Goal: Transaction & Acquisition: Purchase product/service

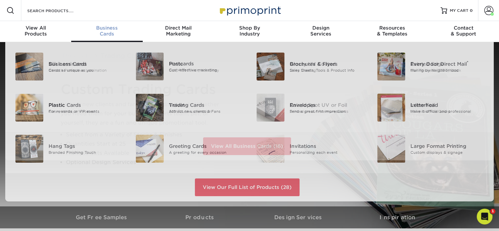
scroll to position [0, 0]
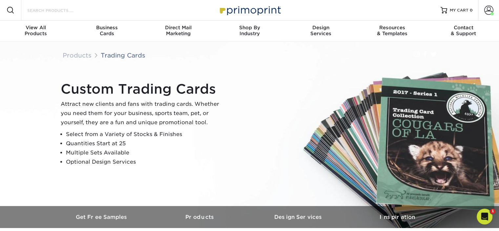
click at [35, 12] on input "Search Products" at bounding box center [59, 10] width 64 height 8
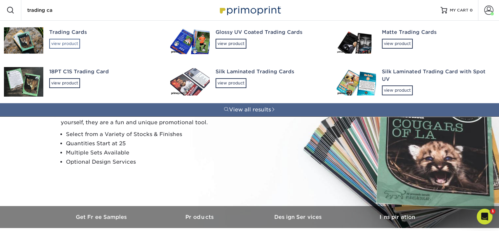
type input "trading ca"
click at [61, 43] on div "view product" at bounding box center [64, 44] width 31 height 10
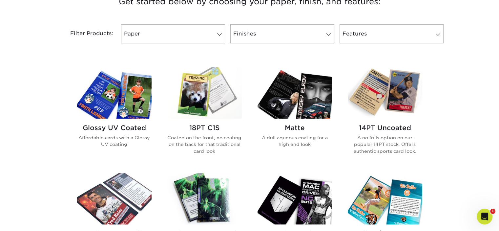
scroll to position [282, 0]
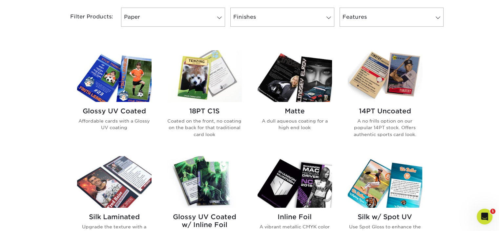
click at [117, 93] on img at bounding box center [114, 76] width 74 height 52
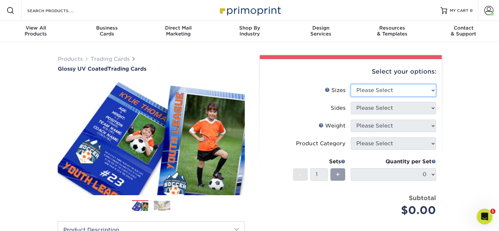
click at [424, 93] on select "Please Select 2.5" x 3.5"" at bounding box center [393, 90] width 85 height 12
select select "2.50x3.50"
click at [351, 84] on select "Please Select 2.5" x 3.5"" at bounding box center [393, 90] width 85 height 12
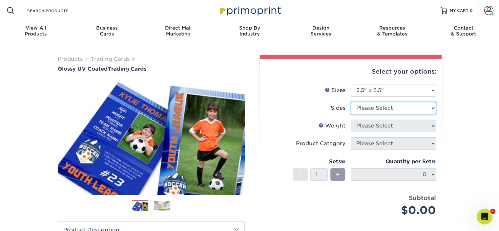
click at [415, 109] on select "Please Select Print Both Sides Print Front Only" at bounding box center [393, 108] width 85 height 12
select select "13abbda7-1d64-4f25-8bb2-c179b224825d"
click at [351, 102] on select "Please Select Print Both Sides Print Front Only" at bounding box center [393, 108] width 85 height 12
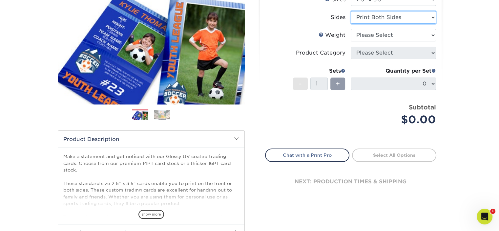
scroll to position [92, 0]
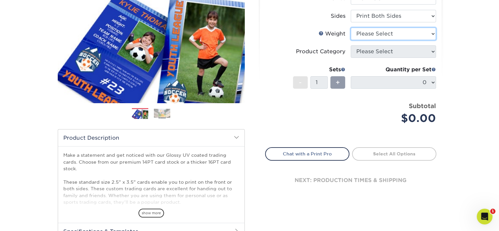
click at [400, 35] on select "Please Select 16PT 14PT 18PT C1S" at bounding box center [393, 34] width 85 height 12
select select "14PT"
click at [351, 28] on select "Please Select 16PT 14PT 18PT C1S" at bounding box center [393, 34] width 85 height 12
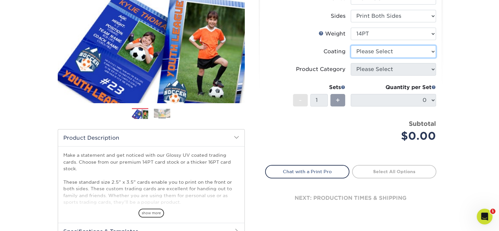
click at [403, 53] on select at bounding box center [393, 51] width 85 height 12
select select "ae367451-b2b8-45df-a344-0f05b6a12993"
click at [351, 45] on select at bounding box center [393, 51] width 85 height 12
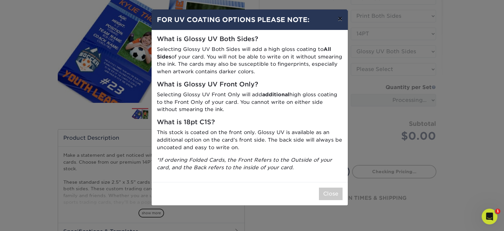
click at [340, 19] on button "×" at bounding box center [339, 19] width 15 height 18
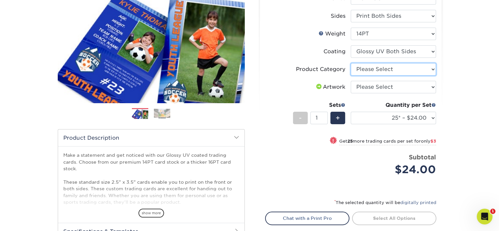
click at [383, 68] on select "Please Select Trading Cards" at bounding box center [393, 69] width 85 height 12
select select "c2f9bce9-36c2-409d-b101-c29d9d031e18"
click at [351, 63] on select "Please Select Trading Cards" at bounding box center [393, 69] width 85 height 12
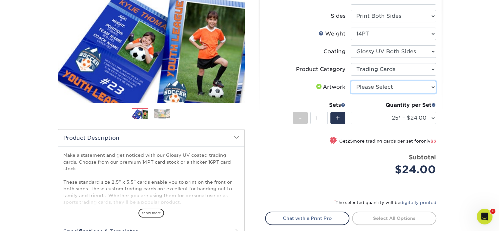
click at [387, 87] on select "Please Select I will upload files I need a design - $100" at bounding box center [393, 87] width 85 height 12
select select "upload"
click at [351, 81] on select "Please Select I will upload files I need a design - $100" at bounding box center [393, 87] width 85 height 12
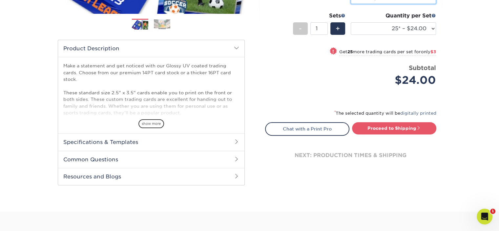
scroll to position [184, 0]
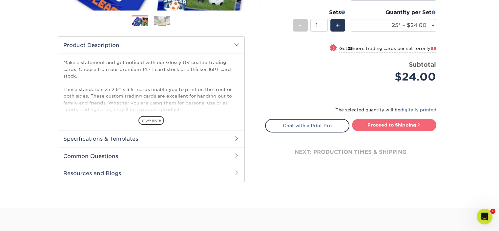
click at [408, 121] on link "Proceed to Shipping" at bounding box center [394, 125] width 84 height 12
type input "Set 1"
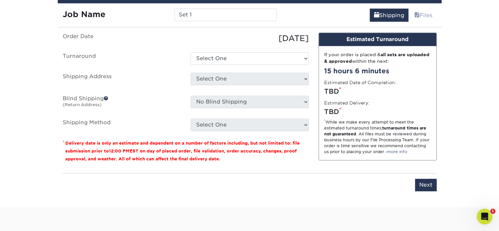
scroll to position [399, 0]
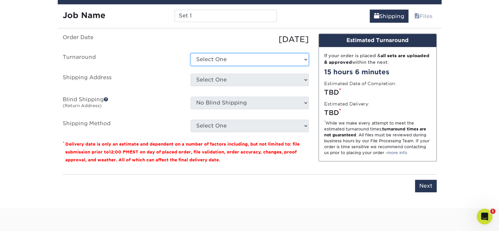
click at [228, 59] on select "Select One 2-4 Business Days 2 Day Next Business Day" at bounding box center [250, 59] width 118 height 12
select select "4450f8f2-26e4-4cc8-8b7e-409aa46f8d52"
click at [191, 53] on select "Select One 2-4 Business Days 2 Day Next Business Day" at bounding box center [250, 59] width 118 height 12
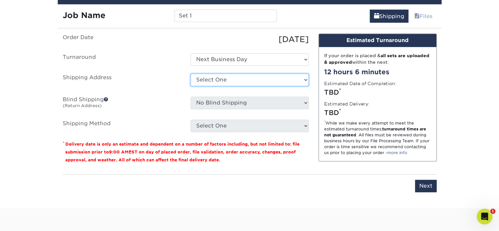
click at [226, 78] on select "Select One Mascot 1 + Add New Address" at bounding box center [250, 80] width 118 height 12
select select "286049"
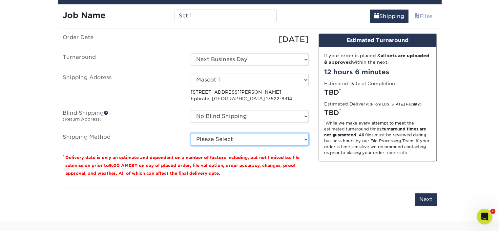
click at [210, 141] on select "Please Select Ground Shipping (+$11.60) 3 Day Shipping Service (+$11.98) 2 Day …" at bounding box center [250, 139] width 118 height 12
select select "02"
click at [191, 133] on select "Please Select Ground Shipping (+$11.60) 3 Day Shipping Service (+$11.98) 2 Day …" at bounding box center [250, 139] width 118 height 12
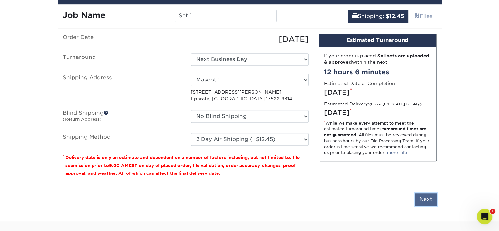
click at [432, 197] on input "Next" at bounding box center [426, 199] width 22 height 12
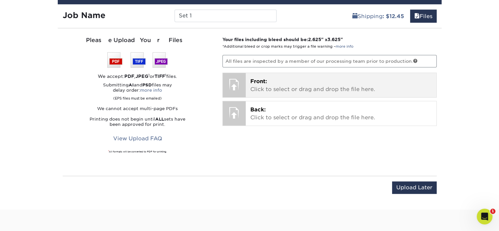
click at [293, 89] on p "Front: Click to select or drag and drop the file here." at bounding box center [340, 85] width 181 height 16
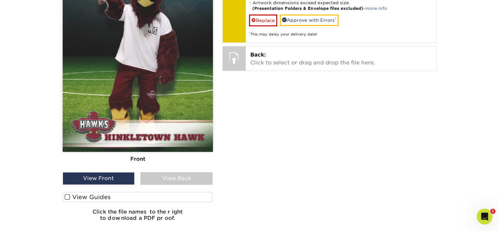
scroll to position [495, 0]
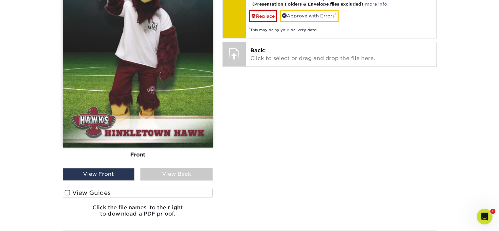
click at [110, 192] on label "View Guides" at bounding box center [138, 192] width 150 height 10
click at [0, 0] on input "View Guides" at bounding box center [0, 0] width 0 height 0
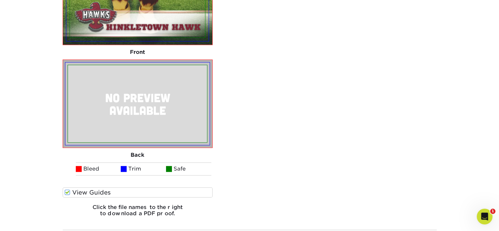
click at [110, 192] on label "View Guides" at bounding box center [138, 192] width 150 height 10
click at [0, 0] on input "View Guides" at bounding box center [0, 0] width 0 height 0
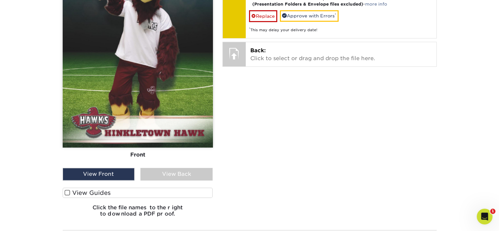
click at [110, 192] on label "View Guides" at bounding box center [138, 192] width 150 height 10
click at [0, 0] on input "View Guides" at bounding box center [0, 0] width 0 height 0
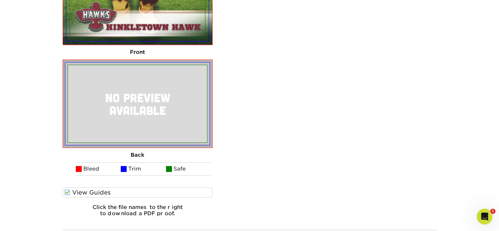
click at [110, 192] on label "View Guides" at bounding box center [138, 192] width 150 height 10
click at [0, 0] on input "View Guides" at bounding box center [0, 0] width 0 height 0
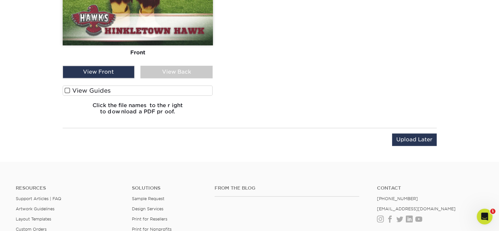
scroll to position [495, 0]
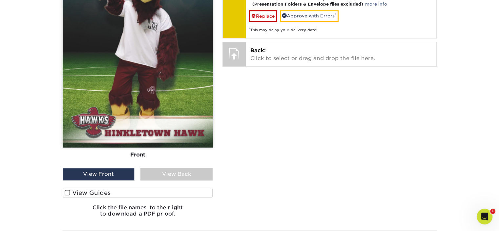
click at [277, 65] on div "Your files including bleed should be: 2.625 " x 3.625 " *Additional bleed or cr…" at bounding box center [330, 81] width 224 height 282
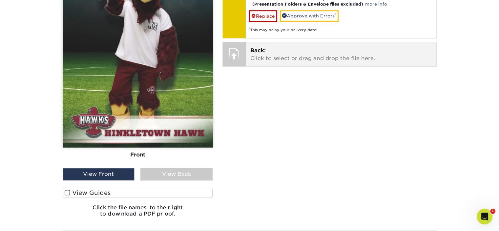
click at [278, 59] on p "Back: Click to select or drag and drop the file here." at bounding box center [340, 55] width 181 height 16
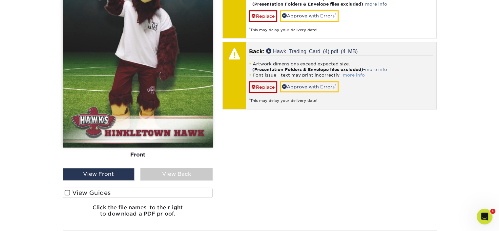
click at [351, 73] on link "more info" at bounding box center [354, 75] width 22 height 5
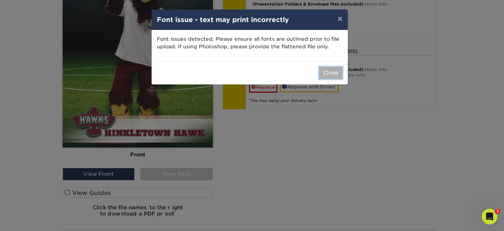
click at [332, 73] on button "Close" at bounding box center [331, 73] width 24 height 12
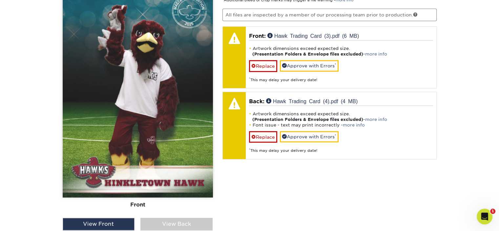
scroll to position [459, 0]
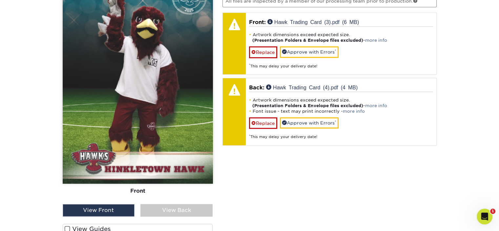
click at [173, 210] on div "View Back" at bounding box center [176, 210] width 72 height 12
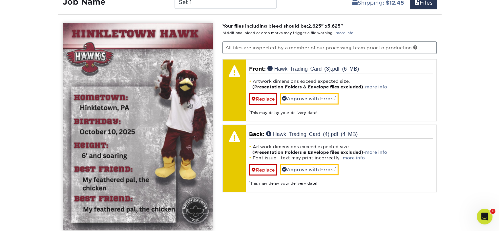
scroll to position [418, 0]
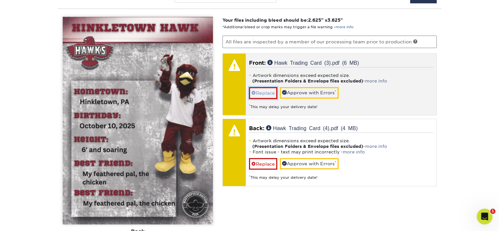
click at [261, 93] on link "Replace" at bounding box center [263, 92] width 28 height 11
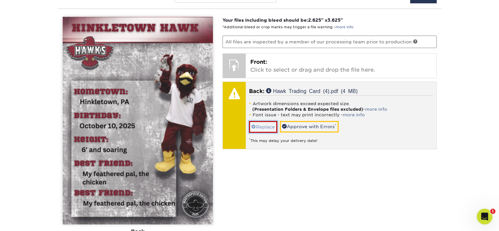
click at [263, 127] on link "Replace" at bounding box center [263, 126] width 28 height 11
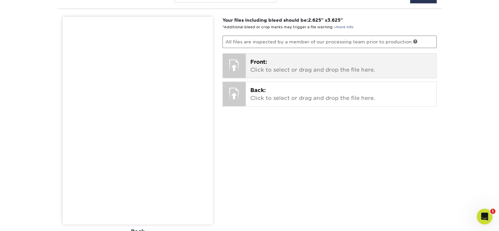
click at [279, 63] on p "Front: Click to select or drag and drop the file here." at bounding box center [340, 66] width 181 height 16
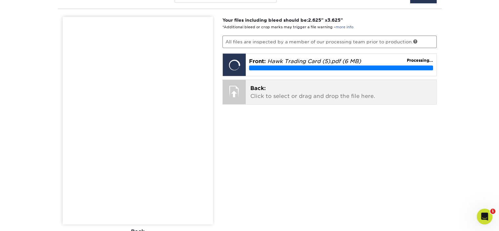
click at [279, 99] on div "Back: Click to select or drag and drop the file here. Choose file Hawk Trading …" at bounding box center [341, 92] width 191 height 24
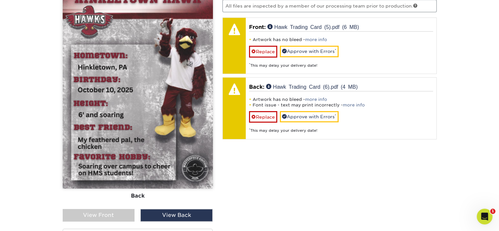
scroll to position [457, 0]
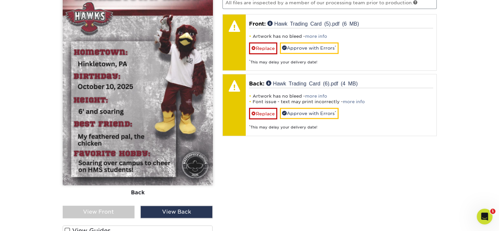
click at [96, 211] on div "View Front" at bounding box center [99, 211] width 72 height 12
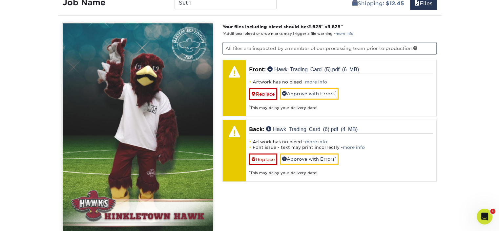
scroll to position [430, 0]
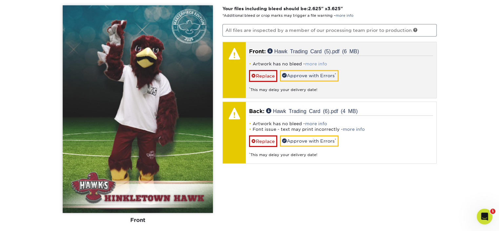
click at [318, 61] on link "more info" at bounding box center [316, 63] width 22 height 5
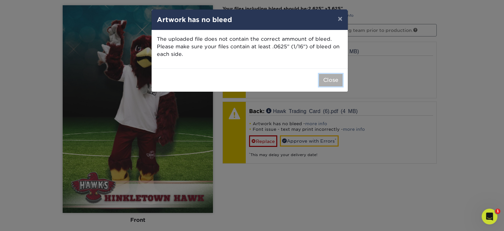
click at [328, 77] on button "Close" at bounding box center [331, 80] width 24 height 12
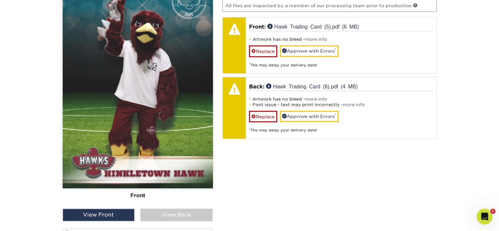
scroll to position [482, 0]
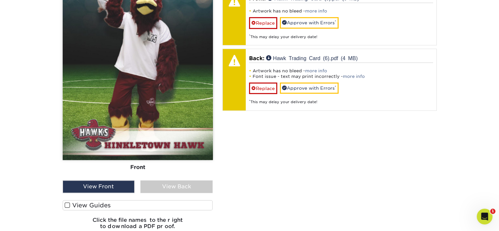
click at [68, 203] on span at bounding box center [68, 205] width 6 height 6
click at [0, 0] on input "View Guides" at bounding box center [0, 0] width 0 height 0
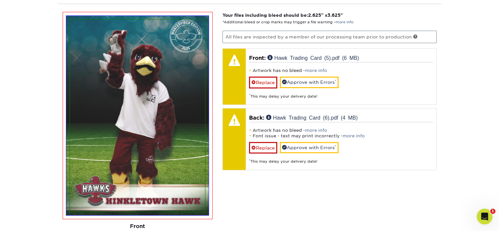
scroll to position [413, 0]
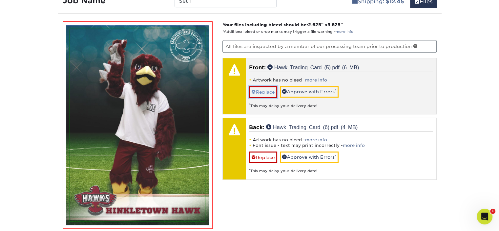
click at [261, 93] on link "Replace" at bounding box center [263, 91] width 28 height 11
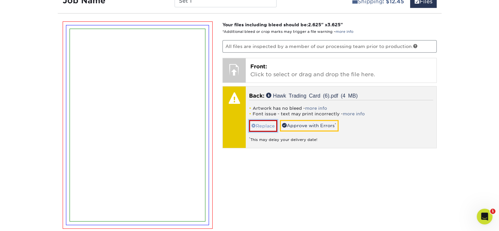
click at [259, 125] on link "Replace" at bounding box center [263, 125] width 28 height 11
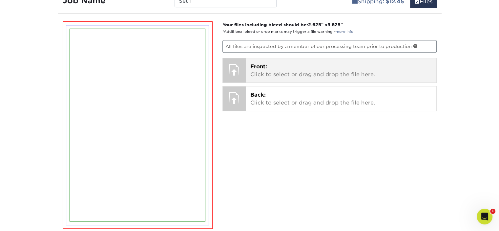
click at [261, 74] on p "Front: Click to select or drag and drop the file here." at bounding box center [340, 71] width 181 height 16
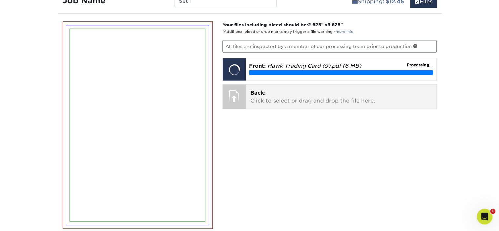
click at [258, 99] on p "Back: Click to select or drag and drop the file here." at bounding box center [340, 97] width 181 height 16
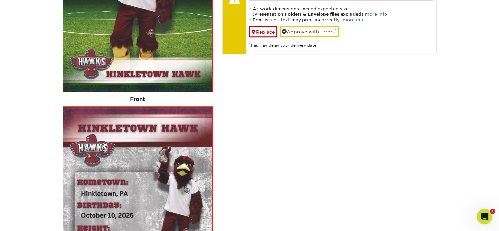
scroll to position [547, 0]
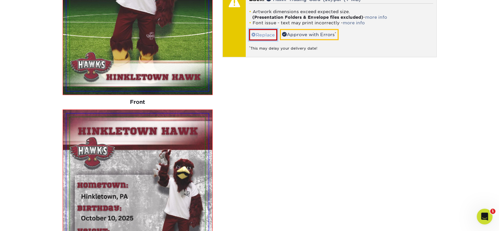
click at [258, 29] on link "Replace" at bounding box center [263, 34] width 28 height 11
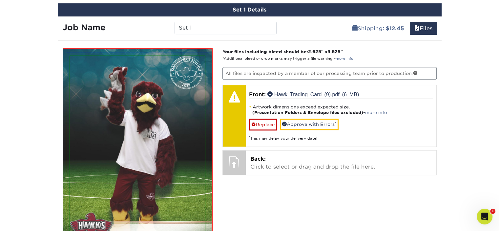
scroll to position [382, 0]
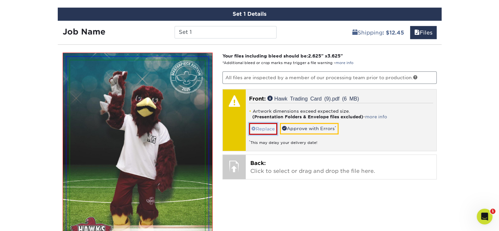
click at [264, 129] on link "Replace" at bounding box center [263, 128] width 28 height 11
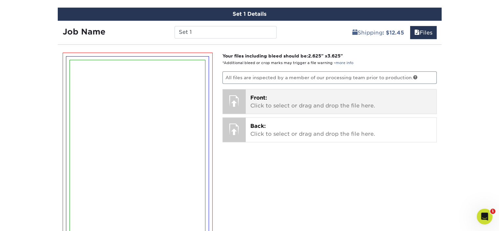
click at [269, 101] on p "Front: Click to select or drag and drop the file here." at bounding box center [340, 102] width 181 height 16
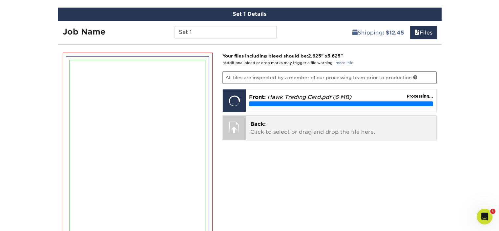
click at [294, 129] on p "Back: Click to select or drag and drop the file here." at bounding box center [340, 128] width 181 height 16
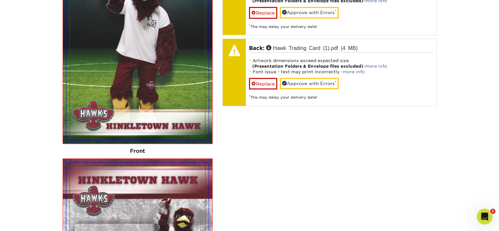
scroll to position [476, 0]
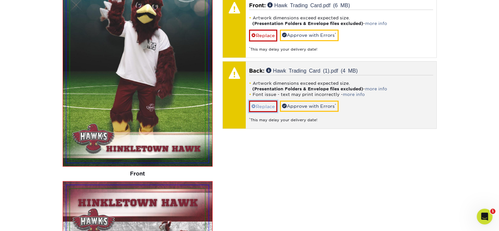
click at [267, 105] on link "Replace" at bounding box center [263, 105] width 28 height 11
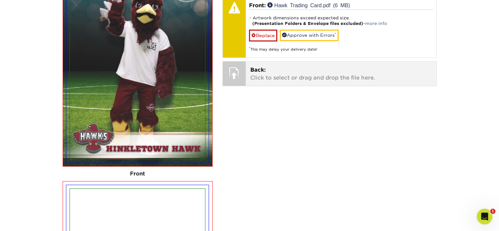
click at [275, 78] on p "Back: Click to select or drag and drop the file here." at bounding box center [340, 74] width 181 height 16
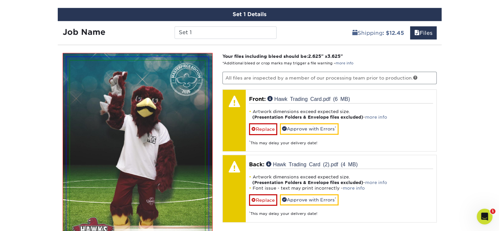
scroll to position [378, 0]
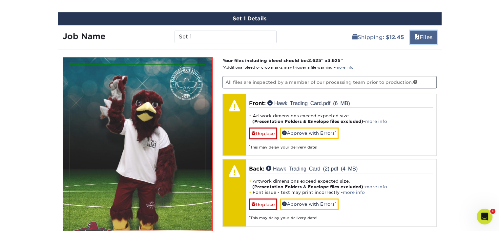
click at [423, 39] on link "Files" at bounding box center [423, 37] width 27 height 13
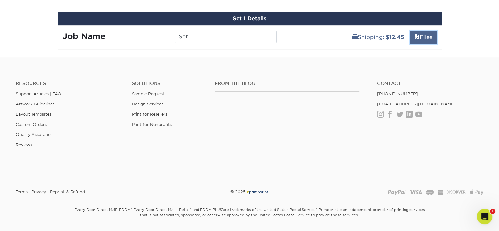
click at [423, 39] on link "Files" at bounding box center [423, 37] width 27 height 13
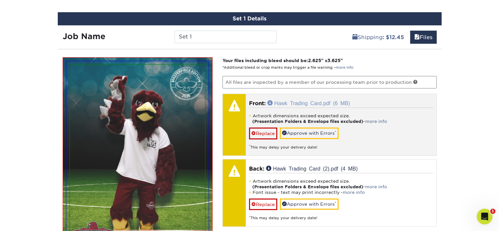
click at [286, 103] on link "Hawk Trading Card.pdf (6 MB)" at bounding box center [308, 102] width 83 height 5
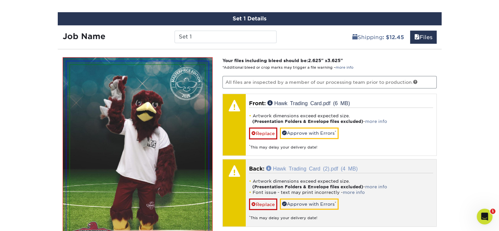
click at [318, 165] on link "Hawk Trading Card (2).pdf (4 MB)" at bounding box center [312, 167] width 92 height 5
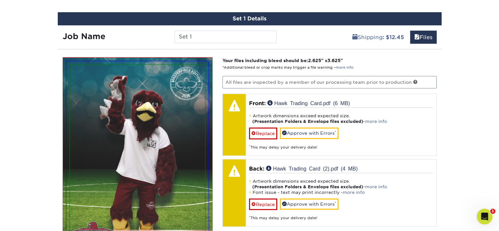
click at [475, 95] on div "Products Trading Cards Glossy UV Coated Trading Cards Previous Next /" at bounding box center [249, 132] width 499 height 937
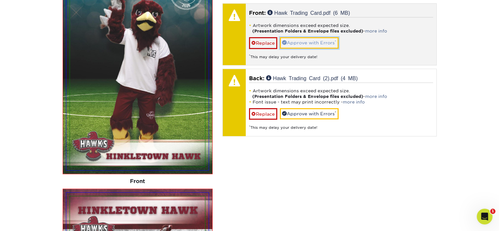
click at [303, 43] on link "Approve with Errors *" at bounding box center [309, 42] width 59 height 11
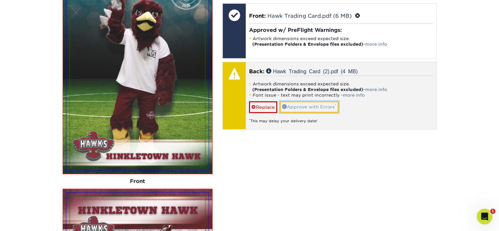
click at [306, 105] on link "Approve with Errors *" at bounding box center [309, 106] width 59 height 11
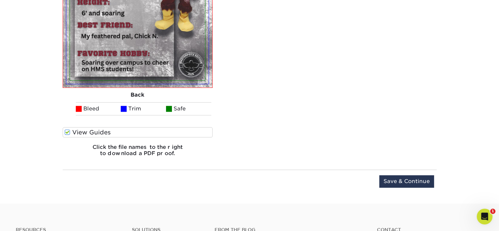
scroll to position [787, 0]
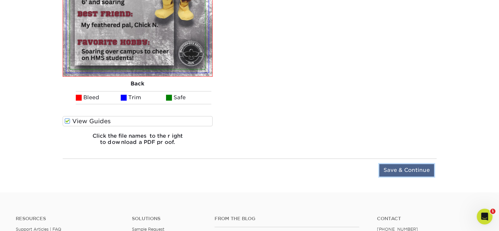
click at [409, 170] on input "Save & Continue" at bounding box center [406, 170] width 55 height 12
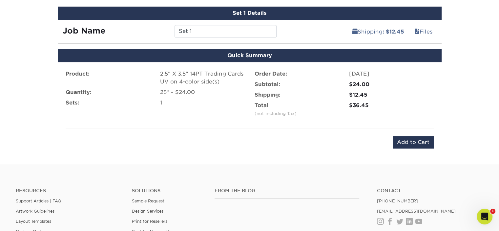
scroll to position [369, 0]
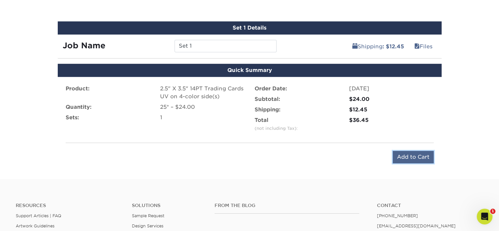
click at [419, 157] on input "Add to Cart" at bounding box center [413, 157] width 41 height 12
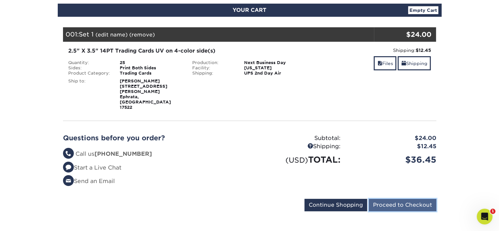
click at [421, 199] on input "Proceed to Checkout" at bounding box center [403, 205] width 68 height 12
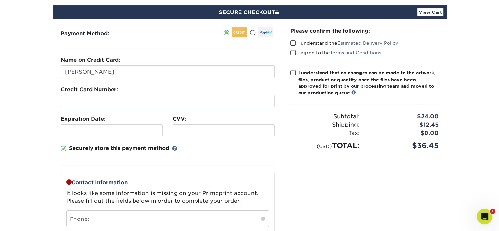
scroll to position [69, 0]
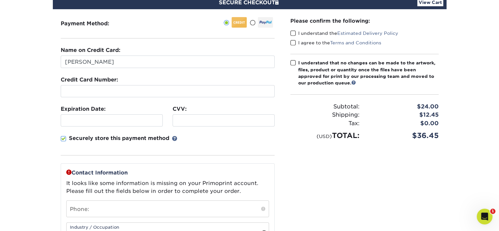
click at [63, 137] on span at bounding box center [64, 139] width 6 height 6
click at [0, 0] on input "Securely store this payment method" at bounding box center [0, 0] width 0 height 0
click at [425, 175] on div "Please confirm the following: I understand the Estimated Delivery Policy I agre…" at bounding box center [365, 154] width 164 height 290
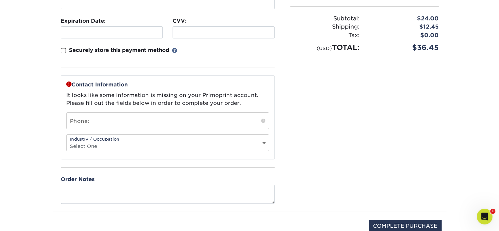
scroll to position [175, 0]
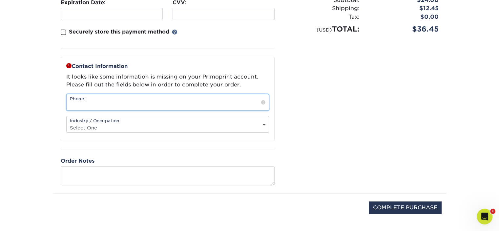
click at [140, 105] on input "text" at bounding box center [168, 102] width 202 height 16
type input "7173149534"
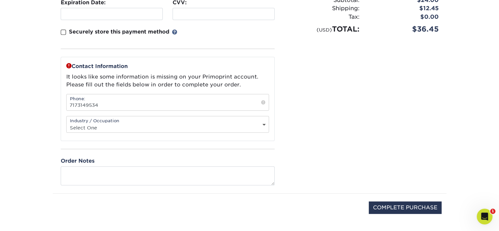
click at [142, 123] on select "Select One Administrative Executive Human Resources Construction Education Ente…" at bounding box center [168, 128] width 202 height 10
select select "16"
click at [67, 123] on select "Select One Administrative Executive Human Resources Construction Education Ente…" at bounding box center [168, 128] width 202 height 10
click at [318, 145] on div "Please confirm the following: I understand the Estimated Delivery Policy I agre…" at bounding box center [365, 48] width 164 height 290
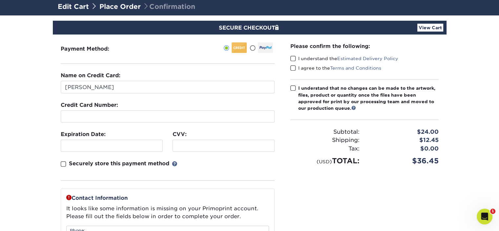
scroll to position [38, 0]
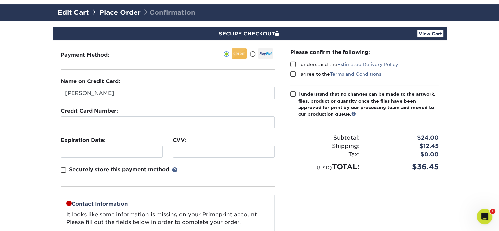
click at [293, 64] on span at bounding box center [293, 64] width 6 height 6
click at [0, 0] on input "I understand the Estimated Delivery Policy" at bounding box center [0, 0] width 0 height 0
click at [295, 74] on span at bounding box center [293, 74] width 6 height 6
click at [0, 0] on input "I agree to the Terms and Conditions" at bounding box center [0, 0] width 0 height 0
click at [294, 94] on span at bounding box center [293, 94] width 6 height 6
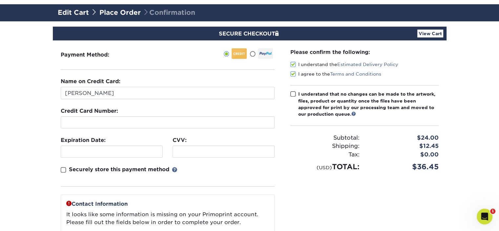
click at [0, 0] on input "I understand that no changes can be made to the artwork, files, product or quan…" at bounding box center [0, 0] width 0 height 0
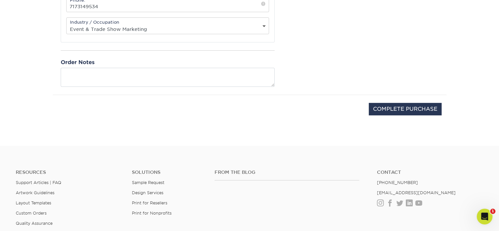
scroll to position [278, 0]
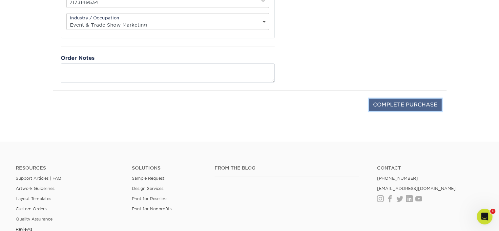
click at [410, 101] on input "COMPLETE PURCHASE" at bounding box center [405, 104] width 73 height 12
type input "PROCESSING, PLEASE WAIT..."
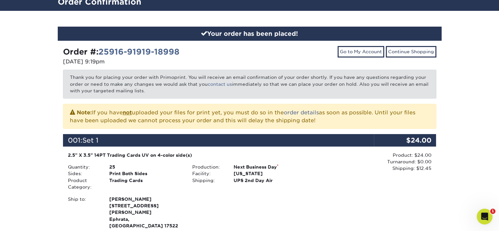
scroll to position [45, 0]
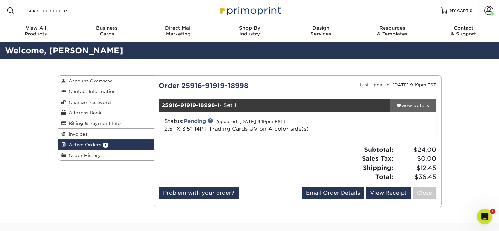
click at [408, 105] on div "view details" at bounding box center [413, 105] width 46 height 7
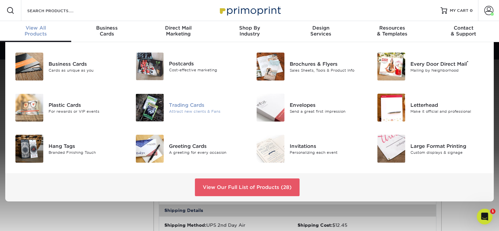
click at [192, 106] on div "Trading Cards" at bounding box center [206, 104] width 75 height 7
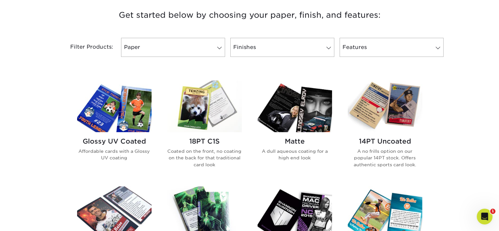
scroll to position [287, 0]
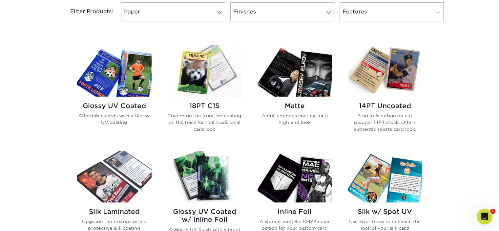
click at [131, 82] on img at bounding box center [114, 71] width 74 height 52
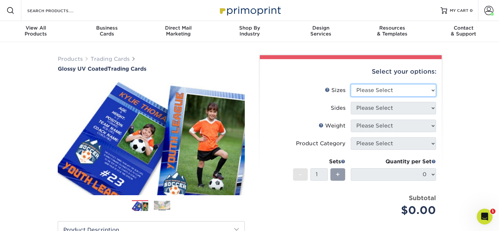
click at [429, 90] on select "Please Select 2.5" x 3.5"" at bounding box center [393, 90] width 85 height 12
select select "2.50x3.50"
click at [351, 84] on select "Please Select 2.5" x 3.5"" at bounding box center [393, 90] width 85 height 12
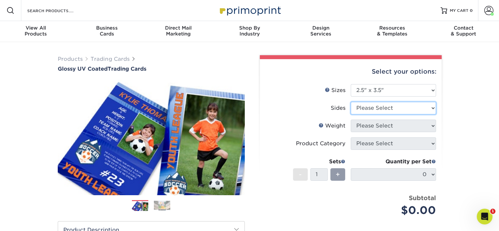
click at [428, 109] on select "Please Select Print Both Sides Print Front Only" at bounding box center [393, 108] width 85 height 12
select select "13abbda7-1d64-4f25-8bb2-c179b224825d"
click at [351, 102] on select "Please Select Print Both Sides Print Front Only" at bounding box center [393, 108] width 85 height 12
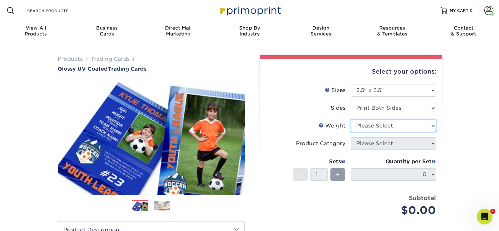
click at [417, 127] on select "Please Select 16PT 14PT 18PT C1S" at bounding box center [393, 125] width 85 height 12
select select "14PT"
click at [351, 119] on select "Please Select 16PT 14PT 18PT C1S" at bounding box center [393, 125] width 85 height 12
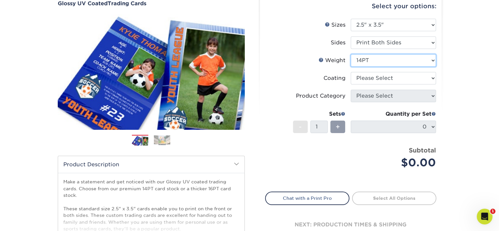
scroll to position [75, 0]
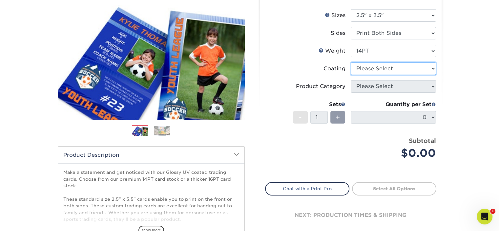
click at [424, 69] on select at bounding box center [393, 68] width 85 height 12
select select "ae367451-b2b8-45df-a344-0f05b6a12993"
click at [351, 62] on select at bounding box center [393, 68] width 85 height 12
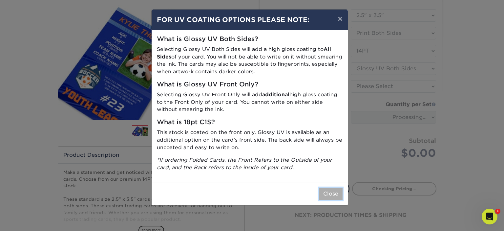
click at [332, 193] on button "Close" at bounding box center [331, 193] width 24 height 12
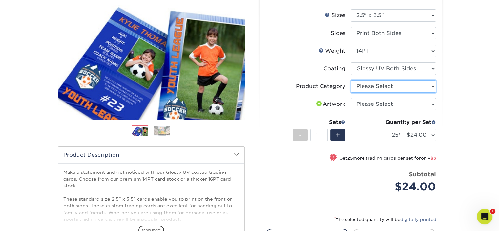
click at [412, 88] on select "Please Select Trading Cards" at bounding box center [393, 86] width 85 height 12
select select "c2f9bce9-36c2-409d-b101-c29d9d031e18"
click at [351, 80] on select "Please Select Trading Cards" at bounding box center [393, 86] width 85 height 12
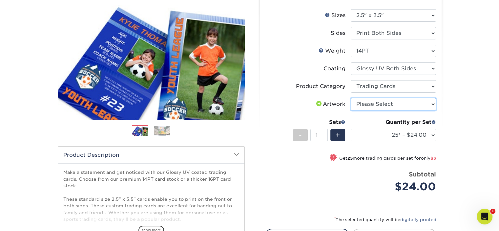
click at [412, 106] on select "Please Select I will upload files I need a design - $100" at bounding box center [393, 104] width 85 height 12
select select "upload"
click at [351, 98] on select "Please Select I will upload files I need a design - $100" at bounding box center [393, 104] width 85 height 12
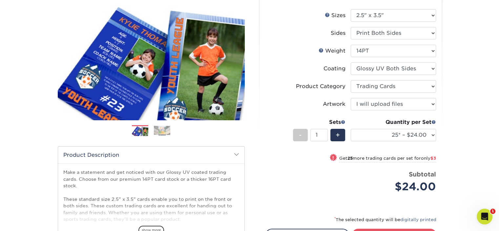
click at [466, 125] on div "Products Trading Cards Glossy UV Coated Trading Cards Previous Next /" at bounding box center [249, 142] width 499 height 350
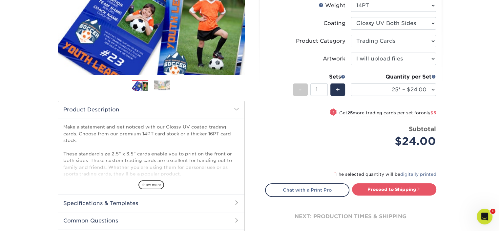
scroll to position [126, 0]
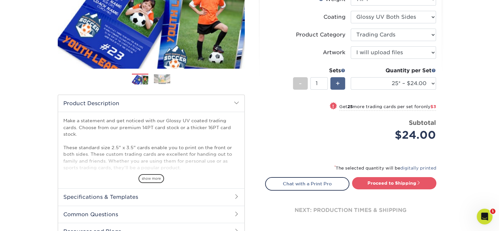
click at [335, 82] on div "+" at bounding box center [337, 83] width 15 height 12
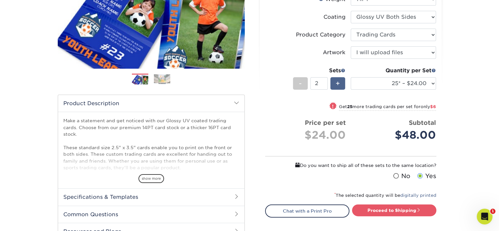
click at [337, 83] on span "+" at bounding box center [338, 83] width 4 height 10
type input "3"
click at [433, 84] on select "25* – $24.00 50* – $27.00 75* – $34.00 100* – $37.00 250* – $48.00 500 – $59.00…" at bounding box center [393, 83] width 85 height 12
select select "250* – $48.00"
click at [351, 77] on select "25* – $24.00 50* – $27.00 75* – $34.00 100* – $37.00 250* – $48.00 500 – $59.00…" at bounding box center [393, 83] width 85 height 12
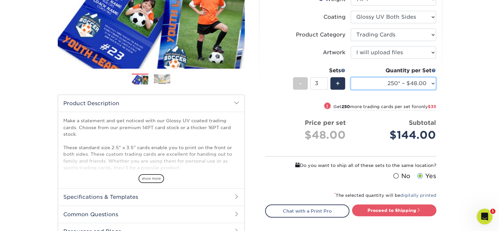
click at [433, 85] on select "25* – $24.00 50* – $27.00 75* – $34.00 100* – $37.00 250* – $48.00 500 – $59.00…" at bounding box center [393, 83] width 85 height 12
click at [351, 77] on select "25* – $24.00 50* – $27.00 75* – $34.00 100* – $37.00 250* – $48.00 500 – $59.00…" at bounding box center [393, 83] width 85 height 12
click at [461, 126] on div "Products Trading Cards Glossy UV Coated Trading Cards Previous Next /" at bounding box center [249, 98] width 499 height 365
click at [341, 83] on div "+" at bounding box center [337, 83] width 15 height 12
type input "4"
